Goal: Information Seeking & Learning: Learn about a topic

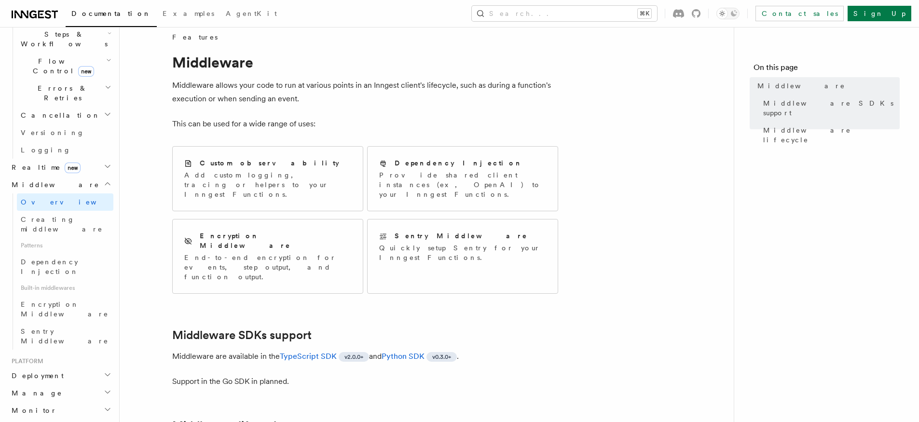
scroll to position [288, 0]
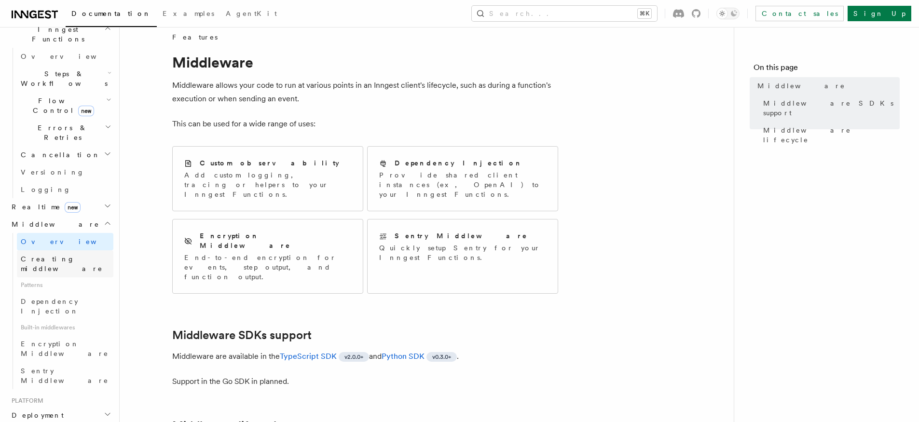
click at [70, 255] on span "Creating middleware" at bounding box center [62, 263] width 82 height 17
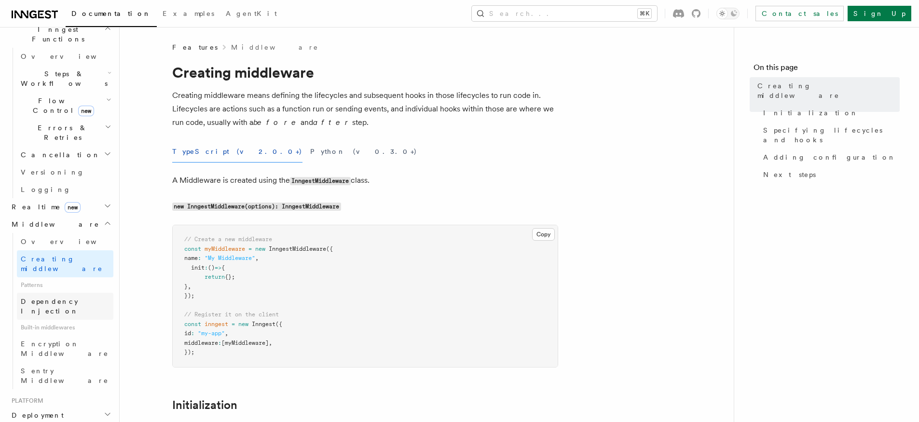
click at [73, 297] on span "Dependency Injection" at bounding box center [67, 306] width 93 height 19
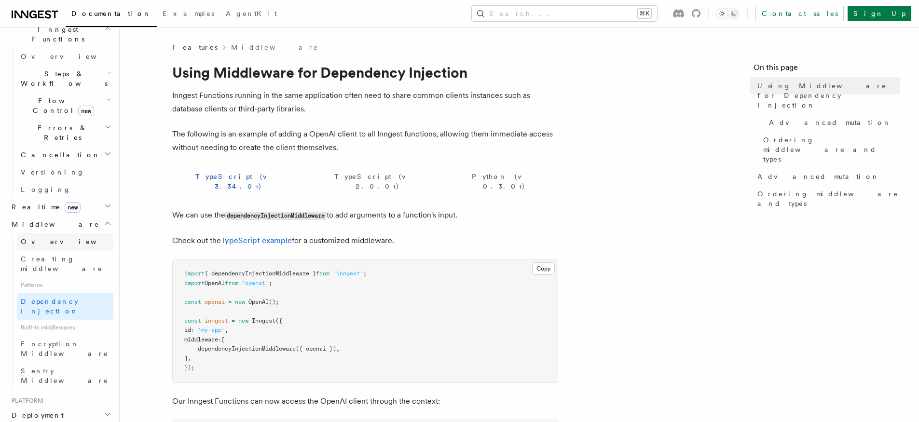
click at [58, 233] on link "Overview" at bounding box center [65, 241] width 97 height 17
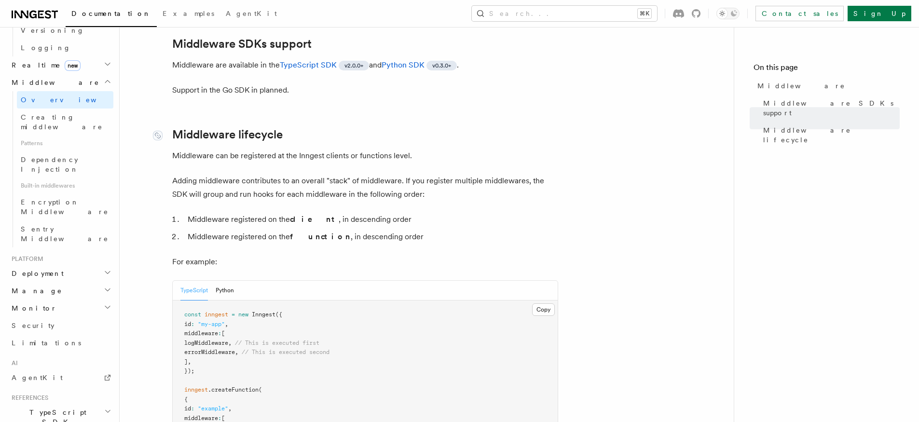
scroll to position [226, 0]
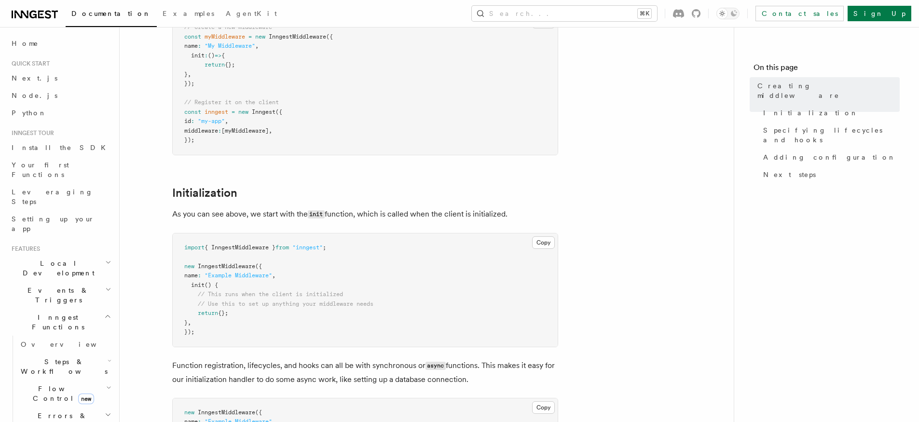
scroll to position [371, 0]
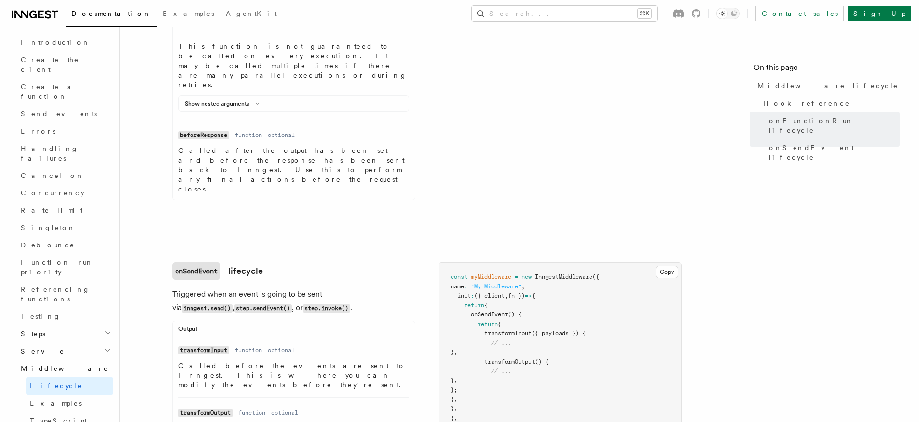
scroll to position [833, 0]
click at [70, 389] on link "Examples" at bounding box center [69, 397] width 87 height 17
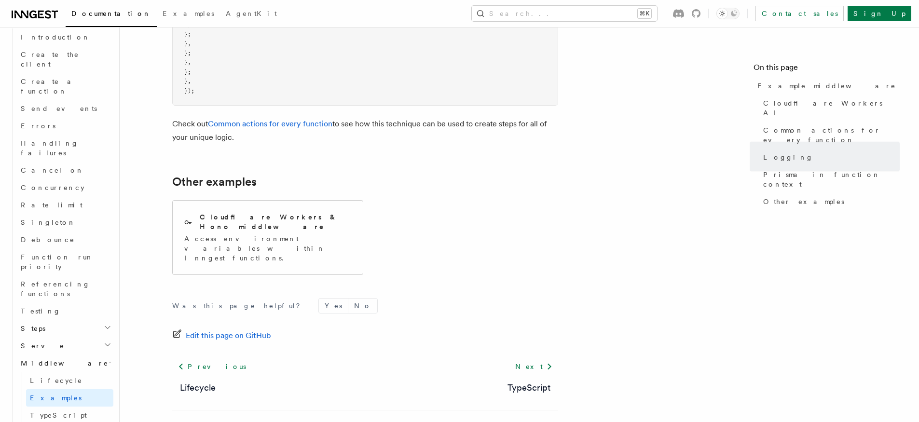
scroll to position [2991, 0]
